Goal: Task Accomplishment & Management: Manage account settings

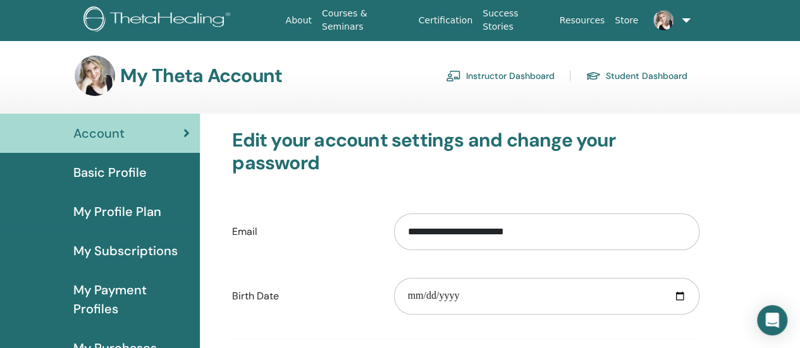
click at [116, 214] on span "My Profile Plan" at bounding box center [117, 211] width 88 height 19
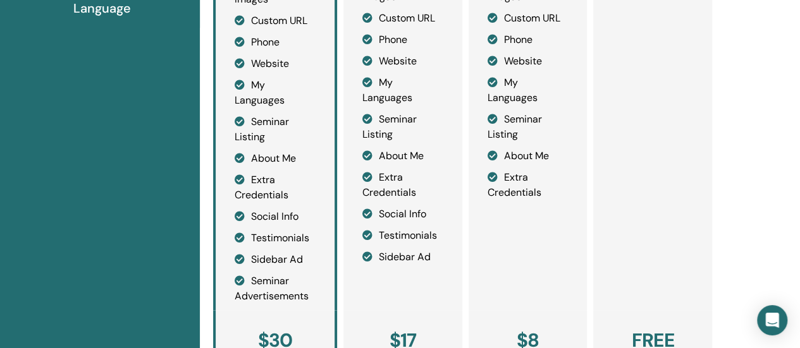
scroll to position [597, 0]
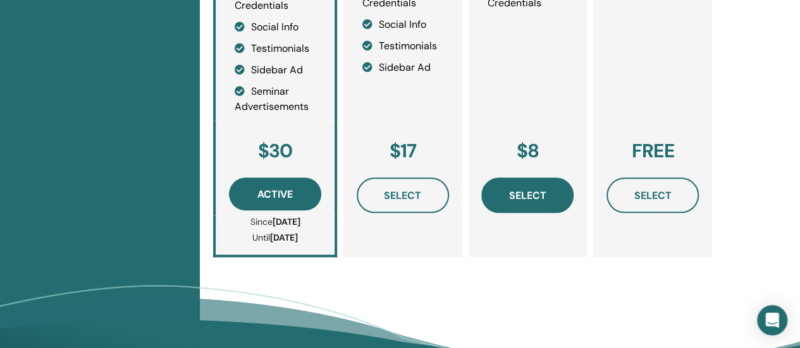
click at [541, 195] on span "Select" at bounding box center [527, 195] width 37 height 13
